Goal: Task Accomplishment & Management: Manage account settings

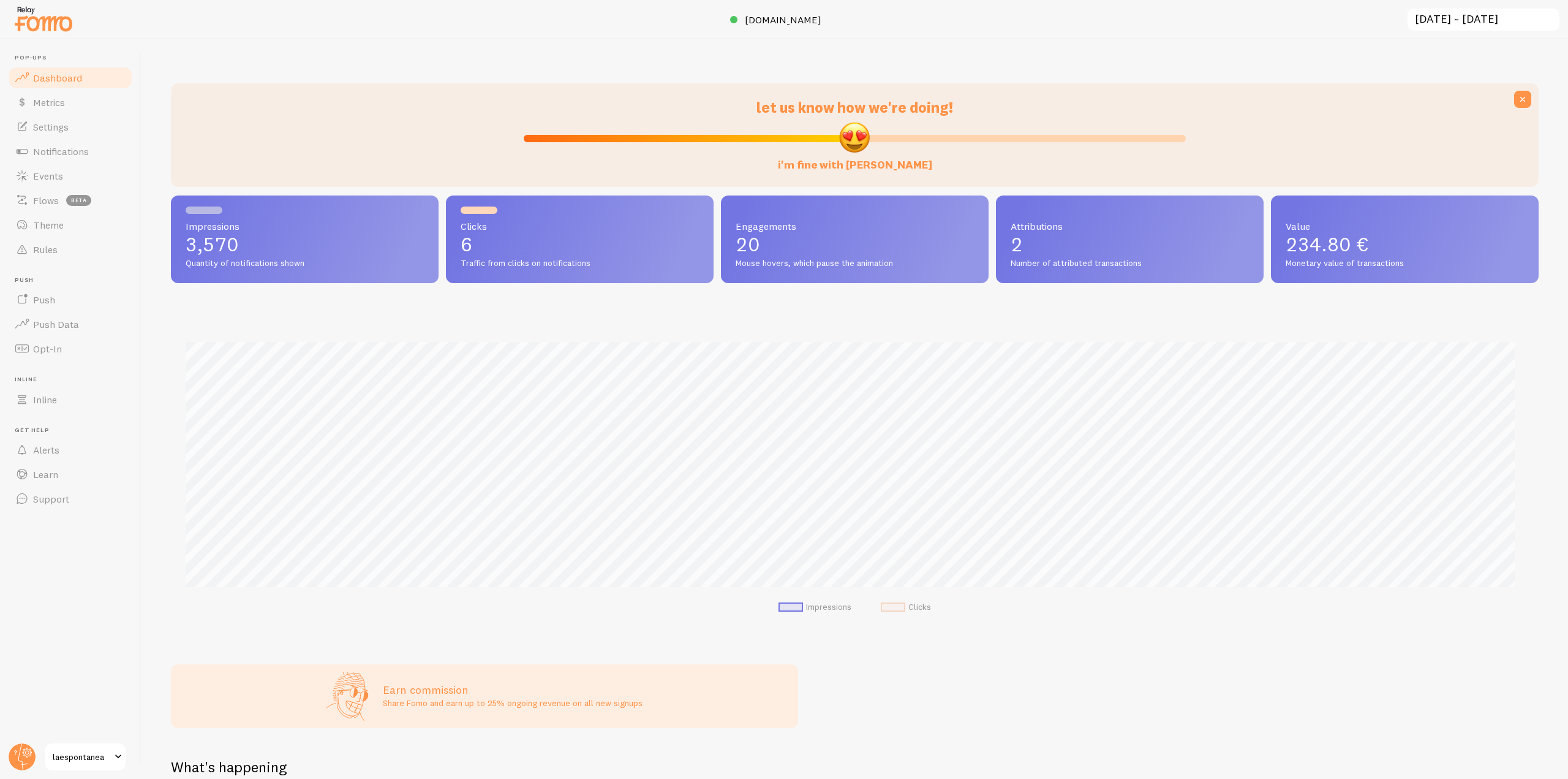
scroll to position [612312, 611277]
click at [12, 752] on circle at bounding box center [22, 757] width 27 height 27
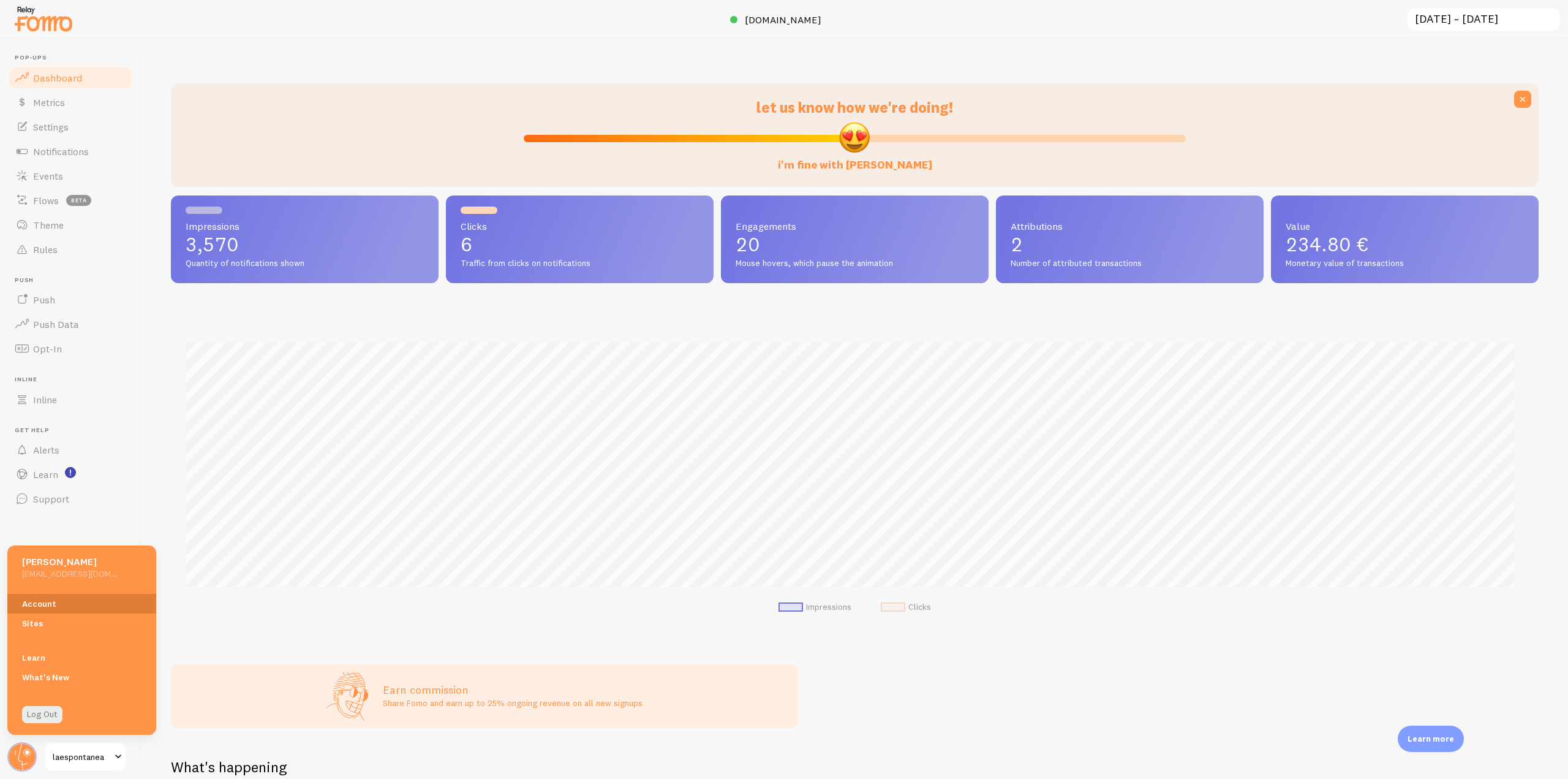
click at [47, 604] on link "Account" at bounding box center [82, 604] width 149 height 20
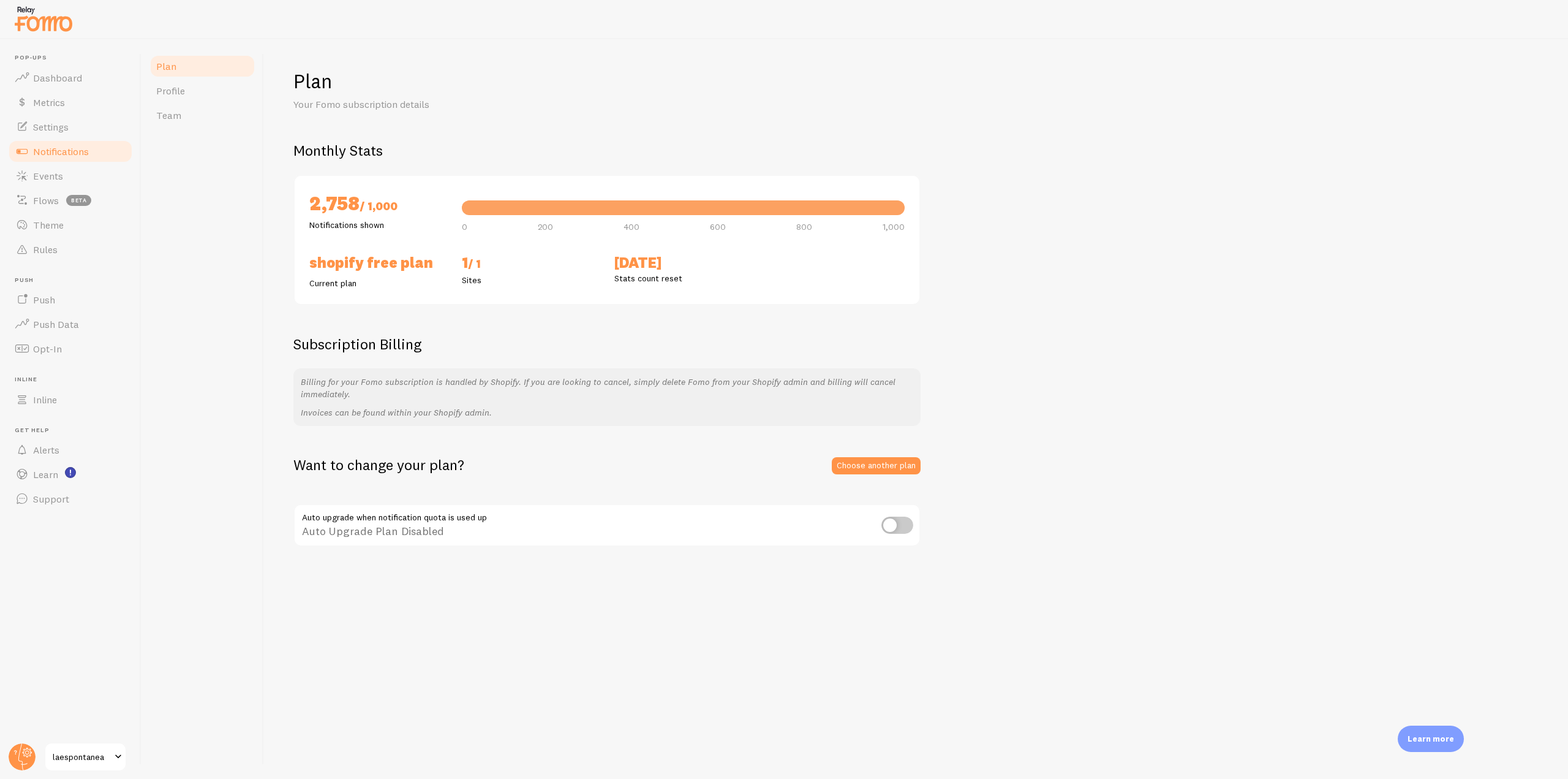
click at [85, 157] on span "Notifications" at bounding box center [61, 151] width 56 height 12
